Goal: Task Accomplishment & Management: Use online tool/utility

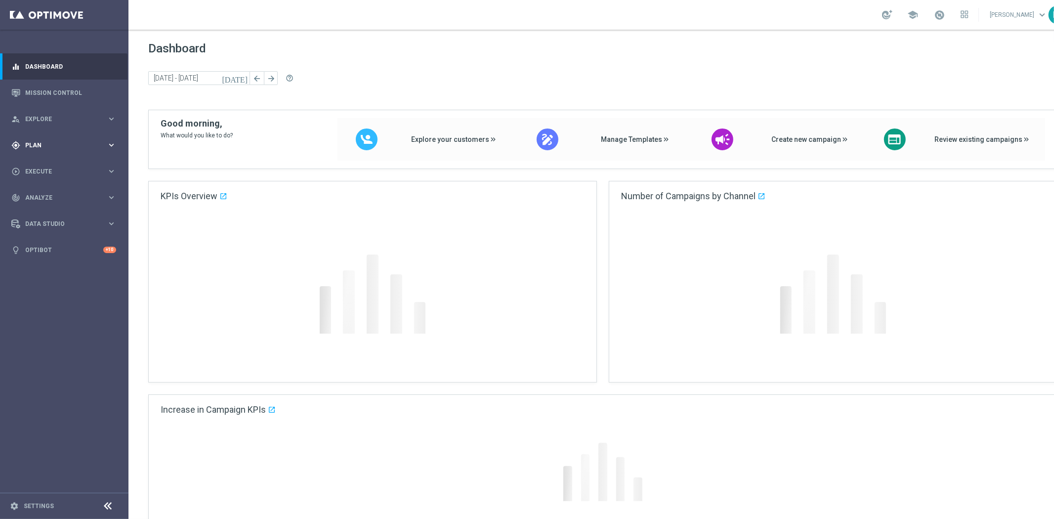
click at [58, 141] on div "gps_fixed Plan" at bounding box center [58, 145] width 95 height 9
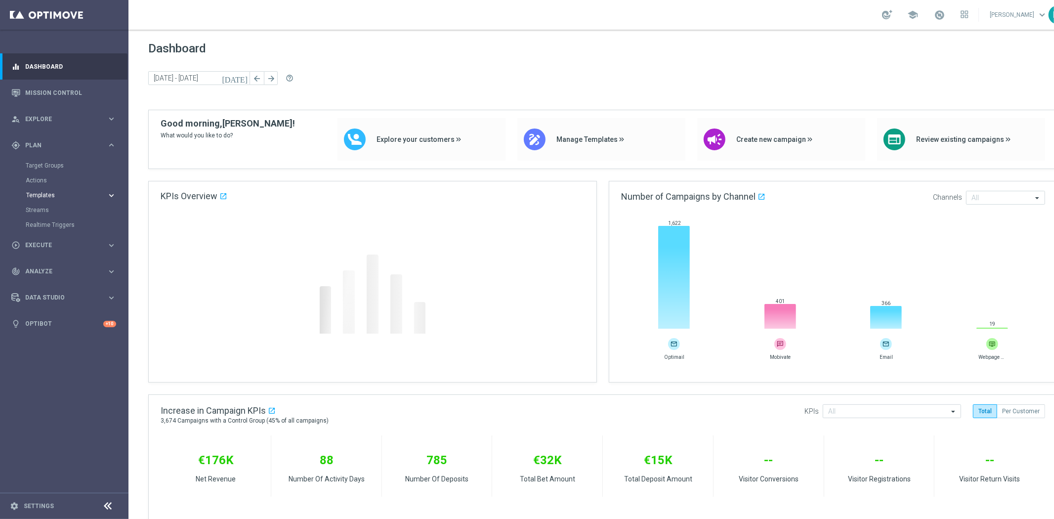
click at [55, 195] on span "Templates" at bounding box center [61, 195] width 71 height 6
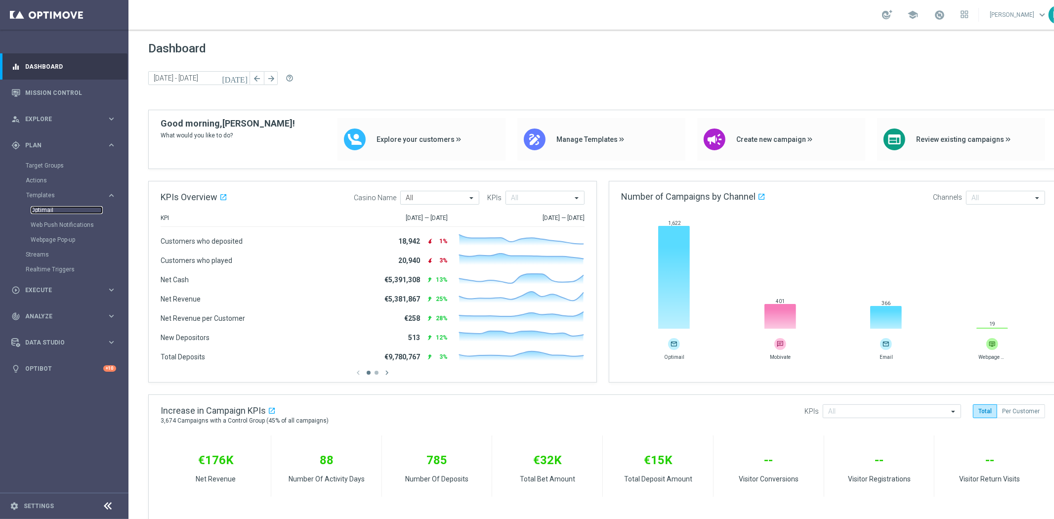
click at [50, 206] on link "Optimail" at bounding box center [67, 210] width 72 height 8
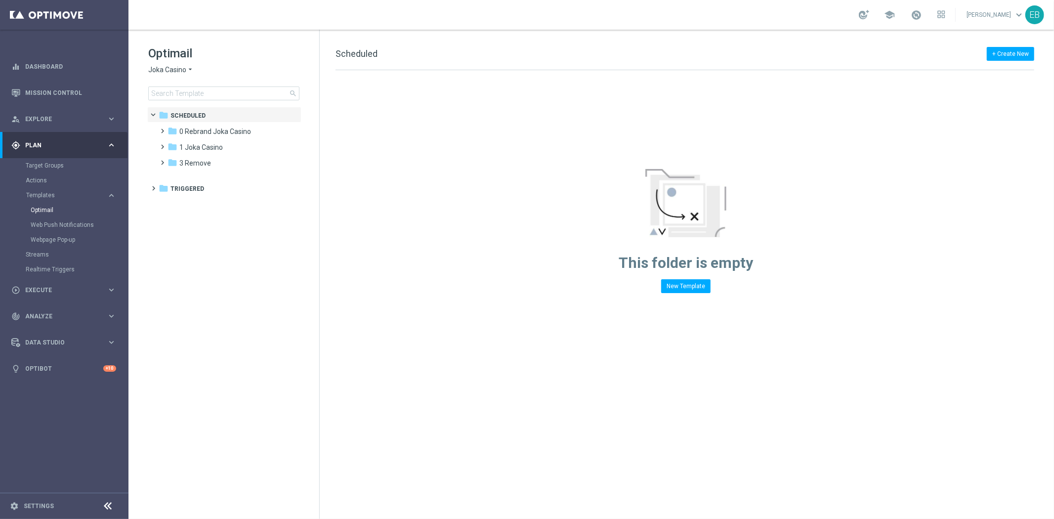
click at [173, 71] on span "Joka Casino" at bounding box center [167, 69] width 38 height 9
click at [170, 187] on div "IOM" at bounding box center [186, 188] width 74 height 12
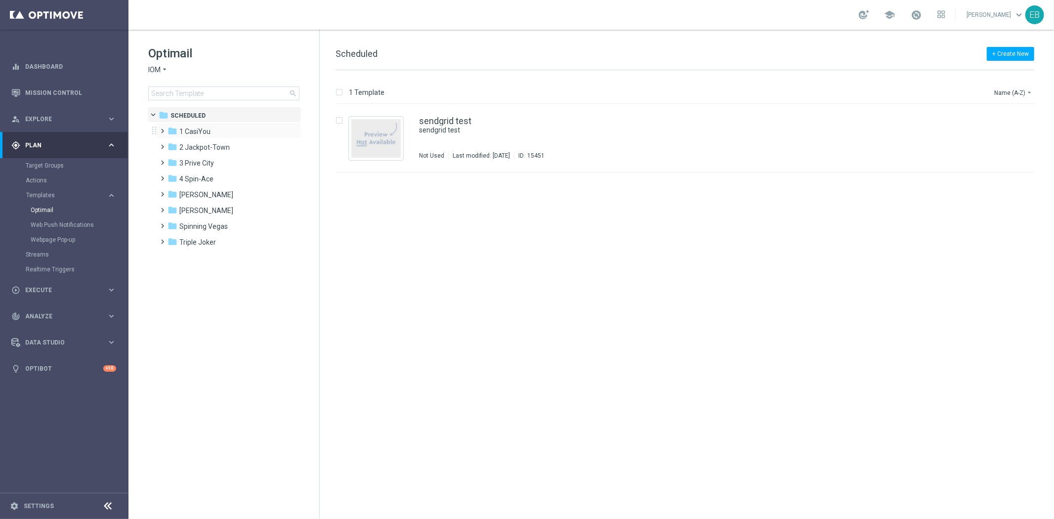
drag, startPoint x: 216, startPoint y: 121, endPoint x: 209, endPoint y: 123, distance: 7.1
click at [215, 122] on div "folder Scheduled more_vert folder 1 CasiYou more_vert" at bounding box center [224, 178] width 154 height 142
click at [204, 130] on span "1 CasiYou" at bounding box center [194, 131] width 31 height 9
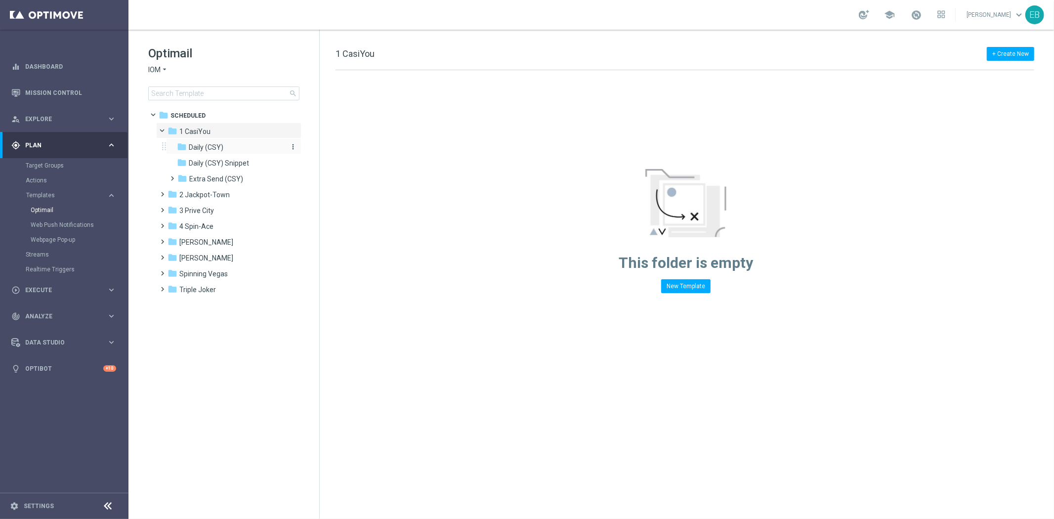
click at [241, 149] on div "folder Daily (CSY)" at bounding box center [229, 147] width 105 height 11
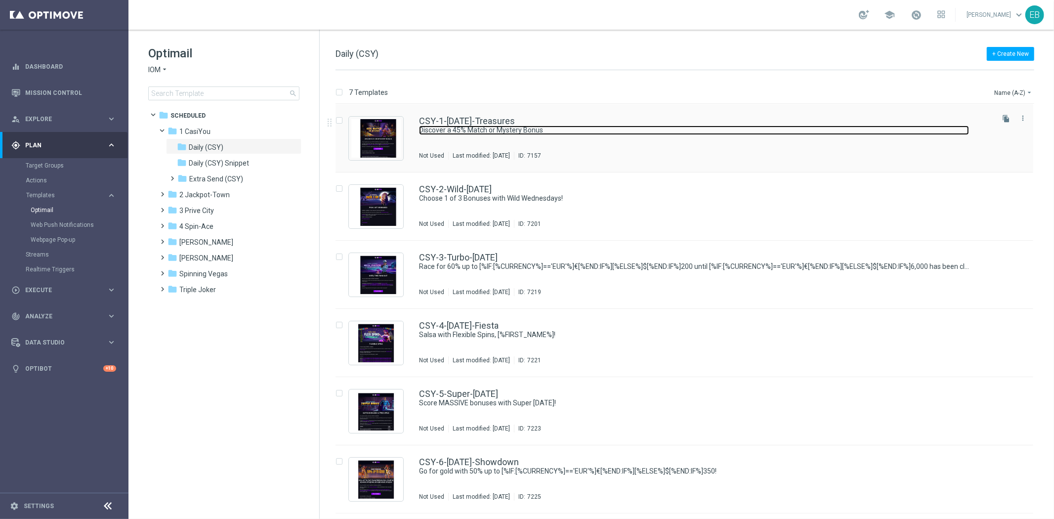
click at [574, 130] on link "Discover a 45% Match or Mystery Bonus" at bounding box center [694, 129] width 550 height 9
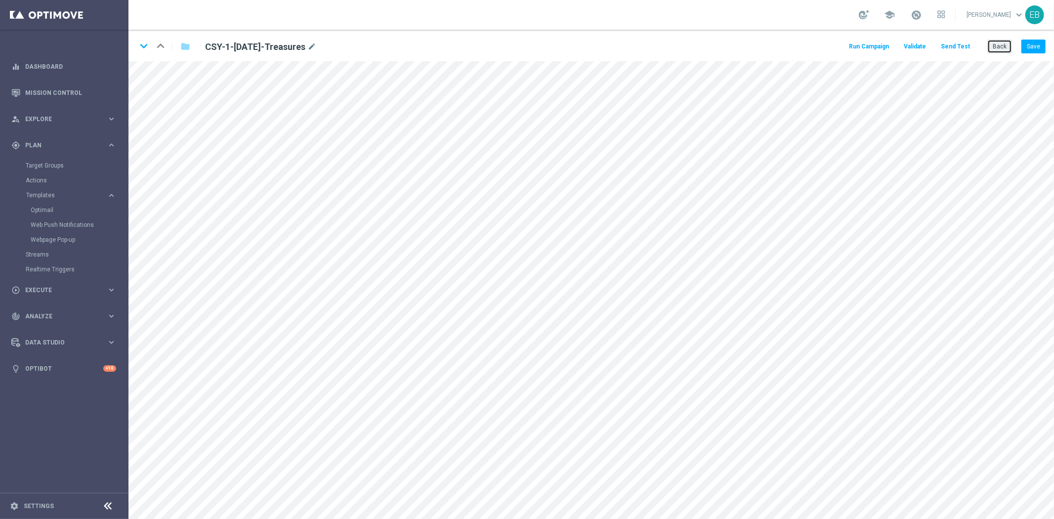
click at [1005, 51] on button "Back" at bounding box center [999, 47] width 25 height 14
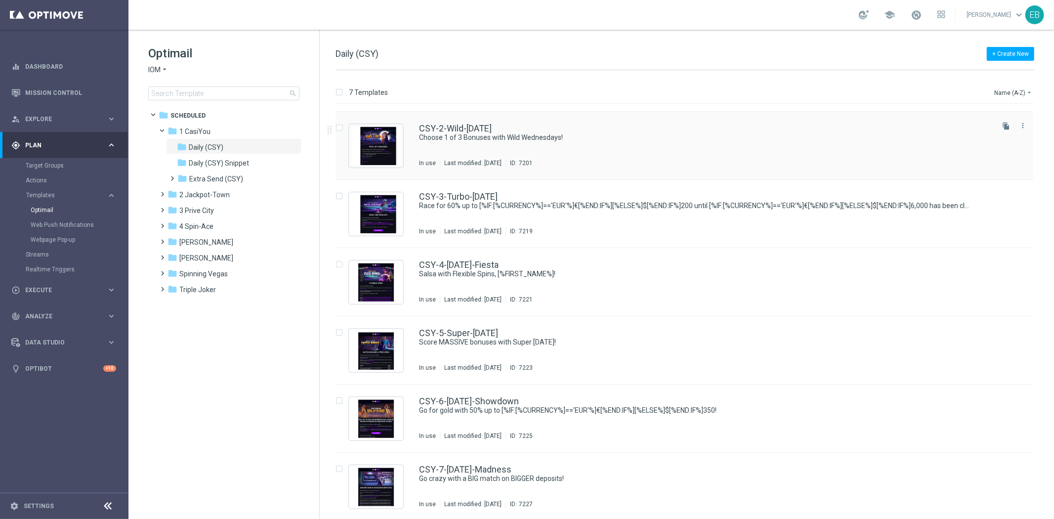
scroll to position [62, 0]
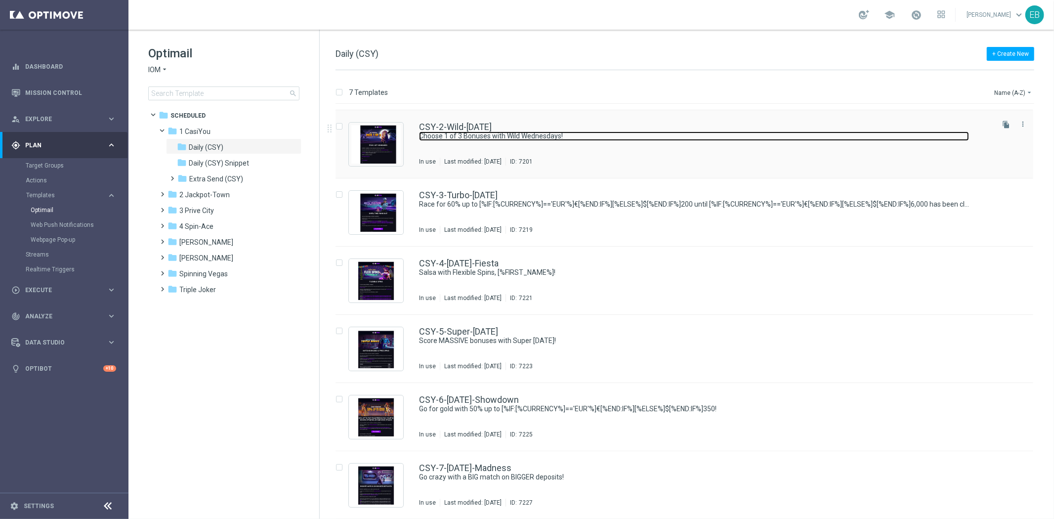
click at [597, 139] on link "Choose 1 of 3 Bonuses with Wild Wednesdays!" at bounding box center [694, 135] width 550 height 9
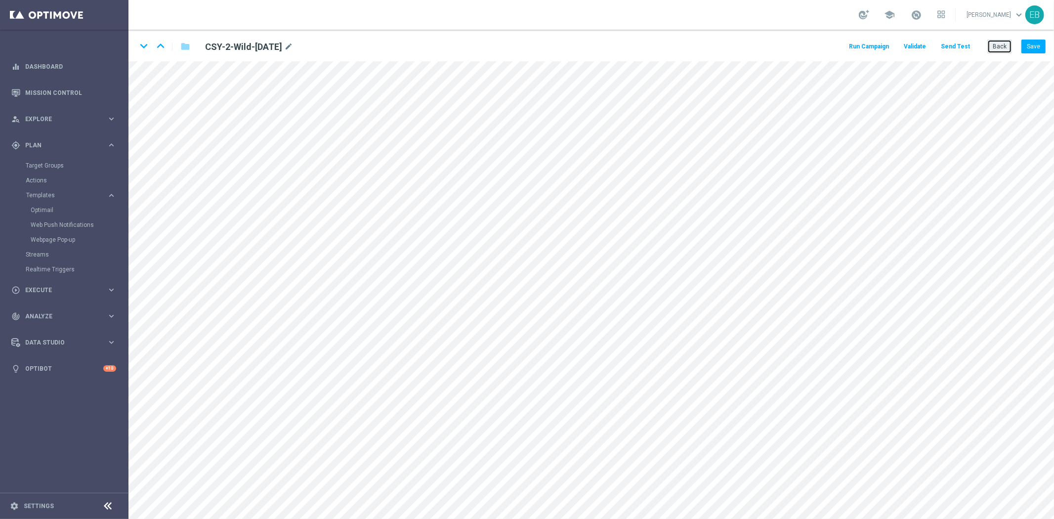
click at [990, 43] on button "Back" at bounding box center [999, 47] width 25 height 14
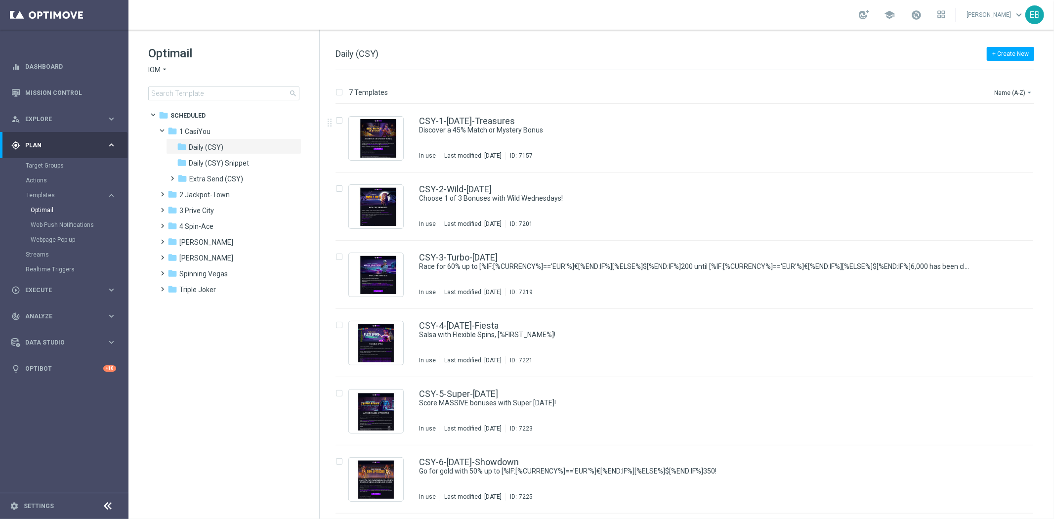
click at [162, 72] on icon "arrow_drop_down" at bounding box center [165, 69] width 8 height 9
click at [190, 81] on div "Joka Casino" at bounding box center [186, 81] width 74 height 12
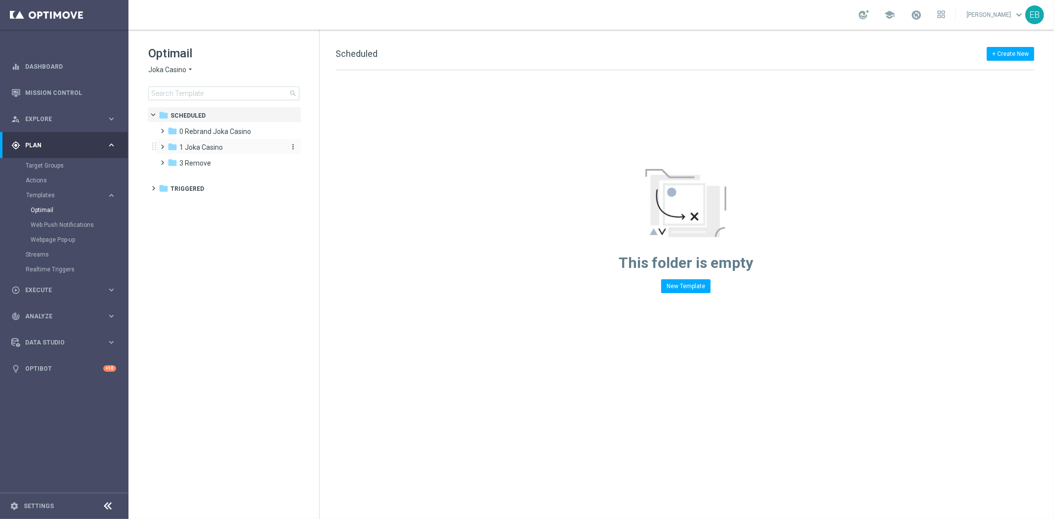
click at [231, 148] on div "folder 1 Joka Casino" at bounding box center [224, 147] width 114 height 11
click at [245, 181] on div "folder 2- Extra Send" at bounding box center [229, 178] width 105 height 11
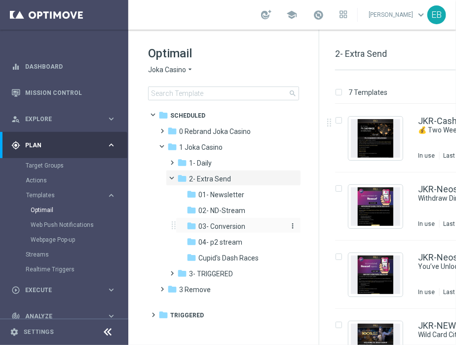
click at [245, 223] on div "folder 03- Conversion" at bounding box center [235, 226] width 97 height 11
